Goal: Task Accomplishment & Management: Use online tool/utility

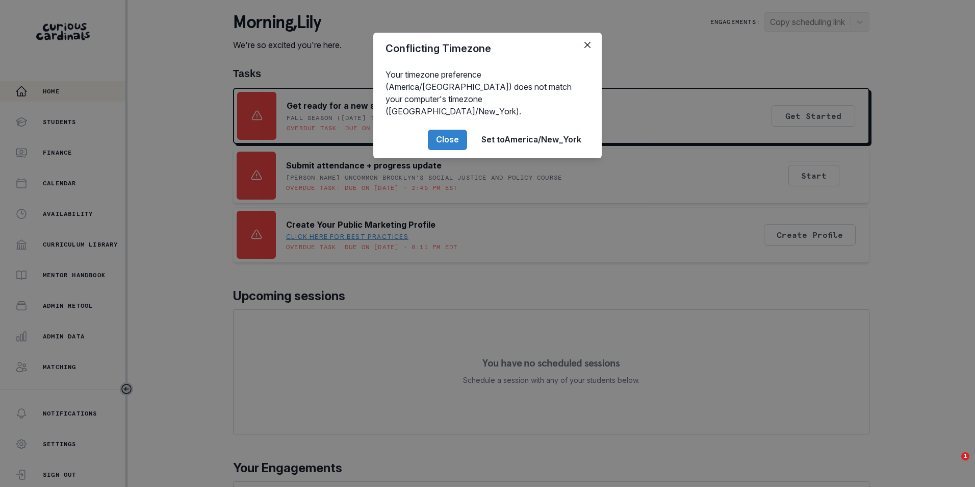
click at [445, 130] on button "Close" at bounding box center [447, 140] width 39 height 20
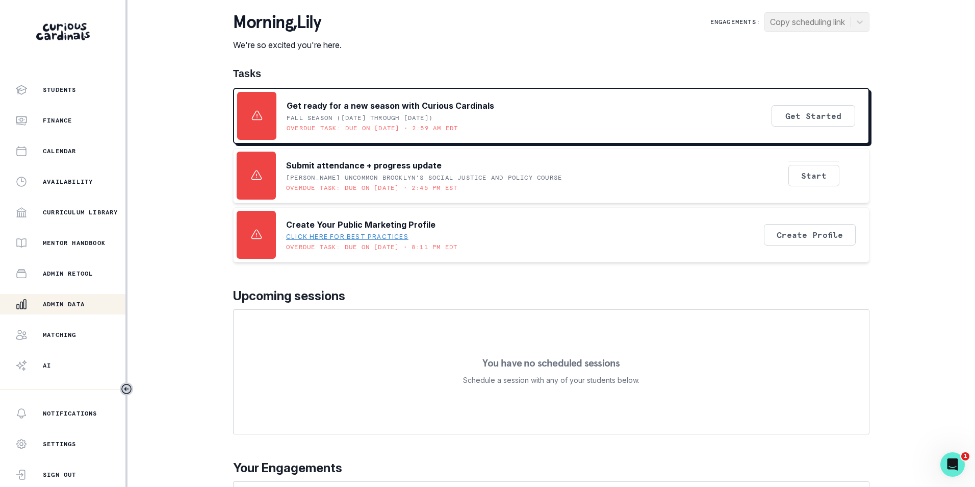
scroll to position [49, 0]
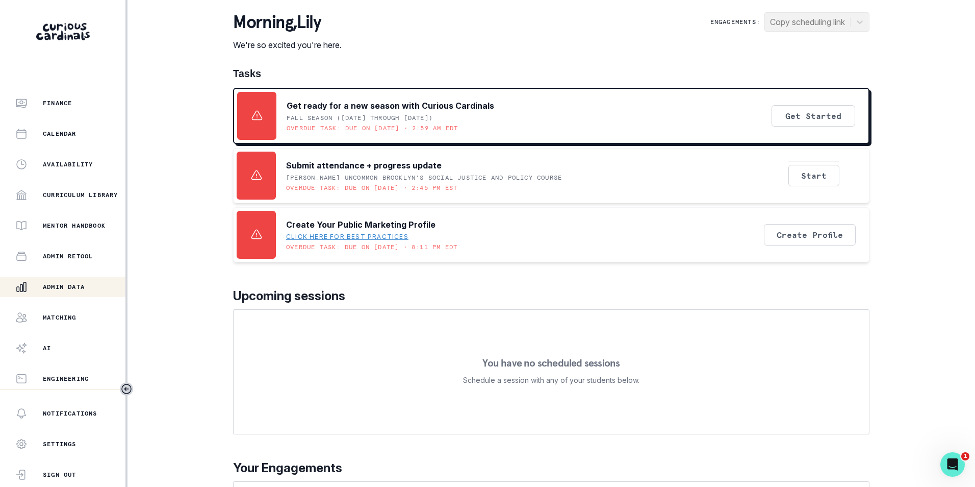
click at [85, 291] on div "Admin Data" at bounding box center [70, 287] width 110 height 12
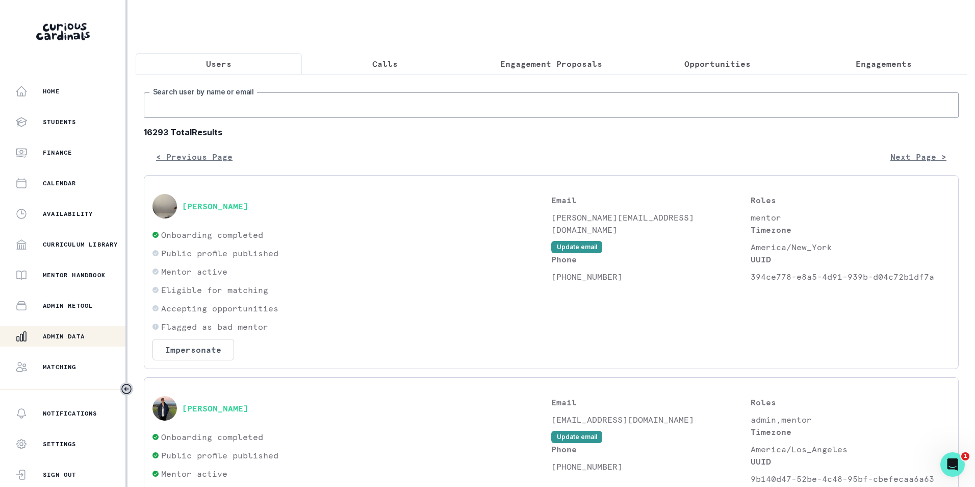
click at [199, 111] on input "Search user by name or email" at bounding box center [551, 105] width 815 height 26
paste input "[EMAIL_ADDRESS][DOMAIN_NAME]"
type input "[EMAIL_ADDRESS][DOMAIN_NAME]"
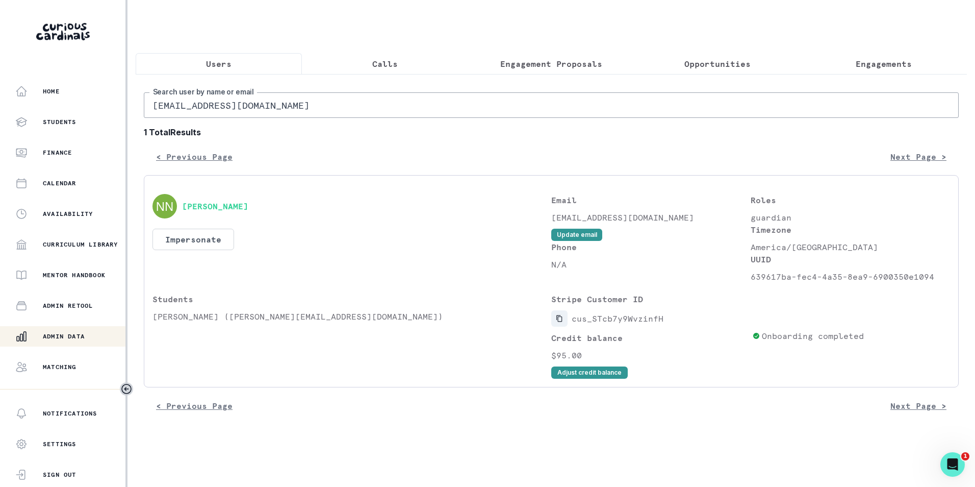
click at [560, 322] on icon "Copied to clipboard" at bounding box center [559, 318] width 7 height 7
drag, startPoint x: 152, startPoint y: 325, endPoint x: 237, endPoint y: 330, distance: 84.8
click at [237, 330] on div "[PERSON_NAME] Impersonate Confirmation Are you sure? Impersonating means that w…" at bounding box center [551, 281] width 815 height 212
copy p "[PERSON_NAME]"
click at [876, 64] on p "Engagements" at bounding box center [884, 64] width 56 height 12
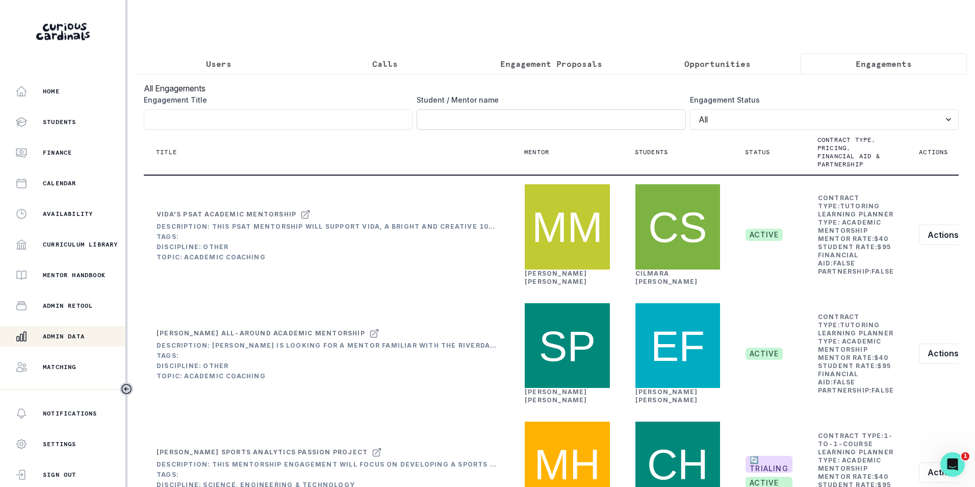
click at [547, 121] on input "Engagement Title" at bounding box center [551, 119] width 269 height 20
paste input "[PERSON_NAME]"
type input "[PERSON_NAME]"
click button "submit" at bounding box center [0, 0] width 0 height 0
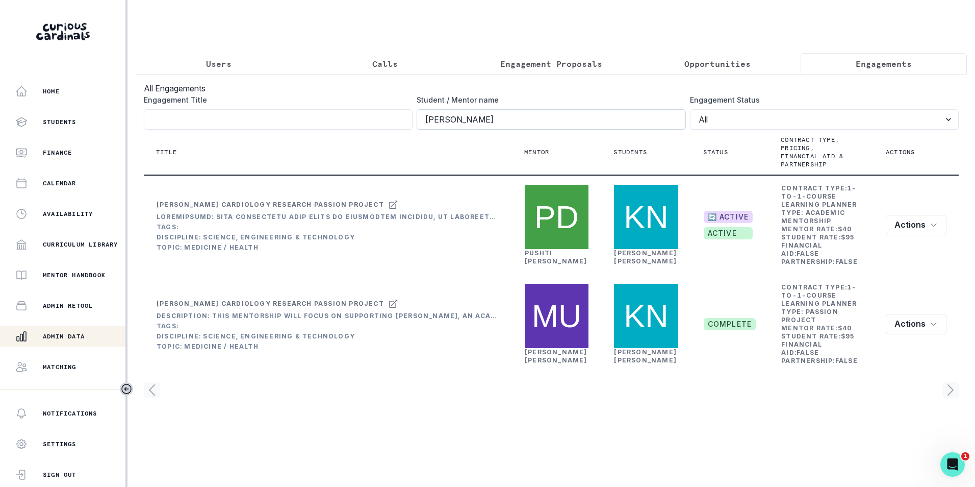
click at [539, 130] on input "[PERSON_NAME]" at bounding box center [551, 119] width 269 height 20
click button "submit" at bounding box center [0, 0] width 0 height 0
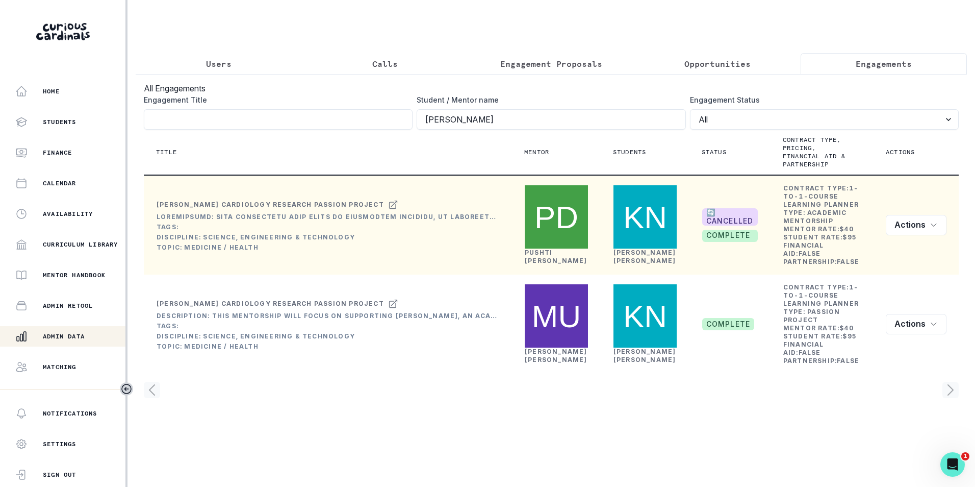
click at [534, 248] on link "[PERSON_NAME]" at bounding box center [556, 256] width 63 height 16
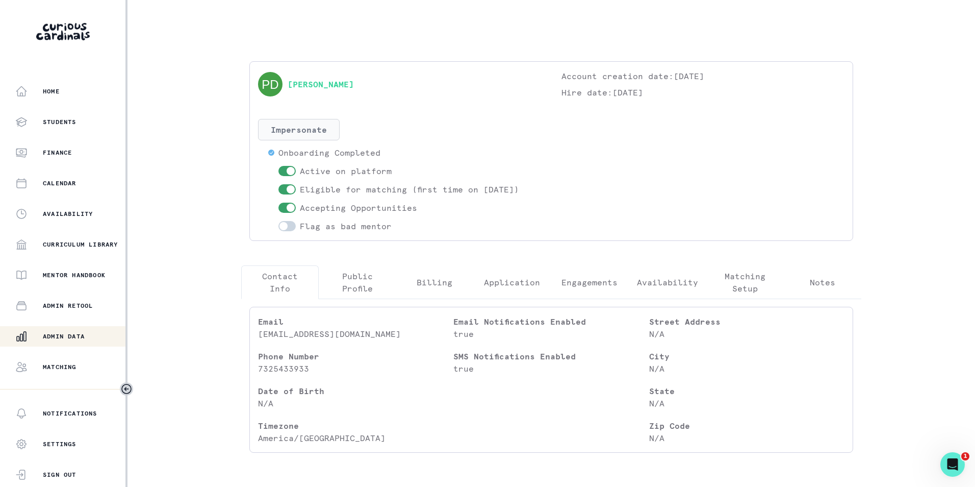
click at [319, 133] on button "Impersonate" at bounding box center [299, 129] width 82 height 21
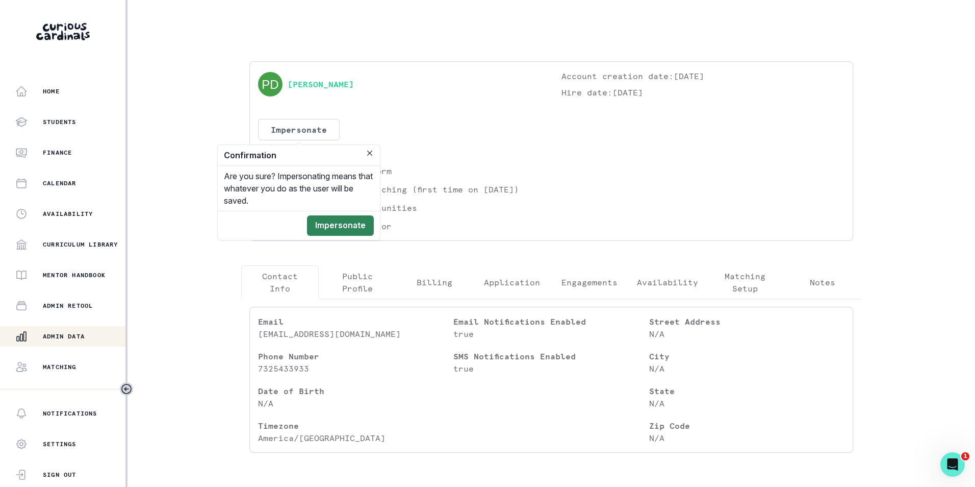
click at [341, 223] on button "Impersonate" at bounding box center [340, 225] width 67 height 20
